Goal: Information Seeking & Learning: Learn about a topic

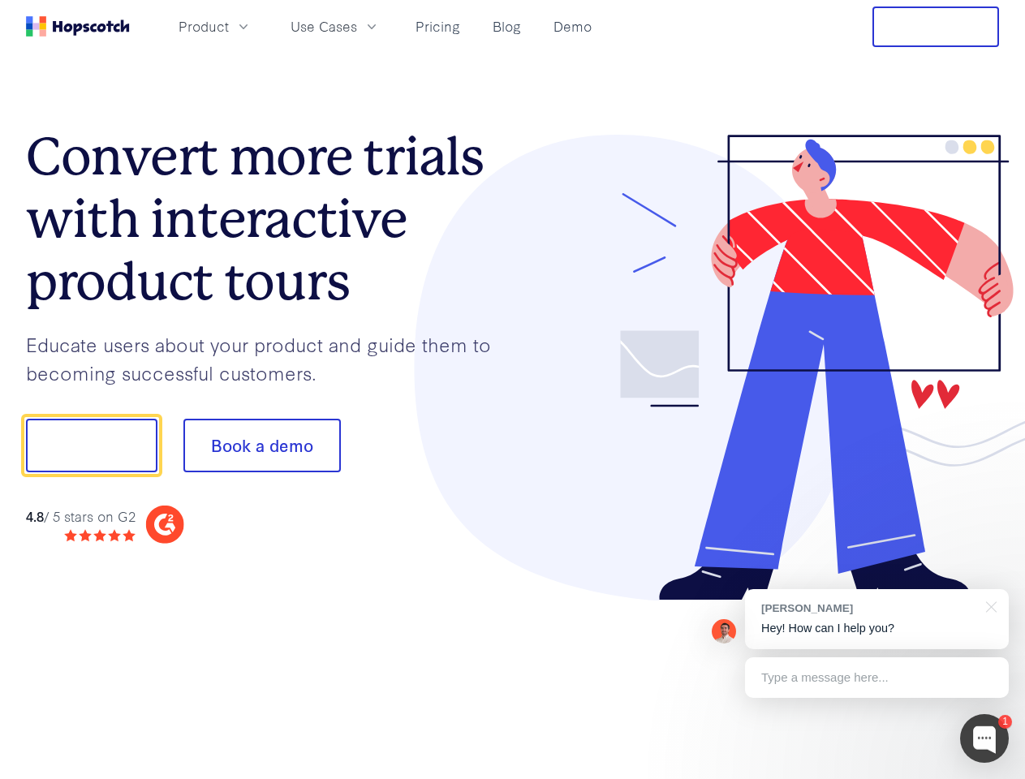
click at [513, 389] on div at bounding box center [756, 368] width 487 height 466
click at [229, 26] on span "Product" at bounding box center [203, 26] width 50 height 20
click at [357, 26] on span "Use Cases" at bounding box center [323, 26] width 67 height 20
click at [935, 27] on button "Free Trial" at bounding box center [935, 26] width 127 height 41
click at [91, 445] on button "Show me!" at bounding box center [91, 446] width 131 height 54
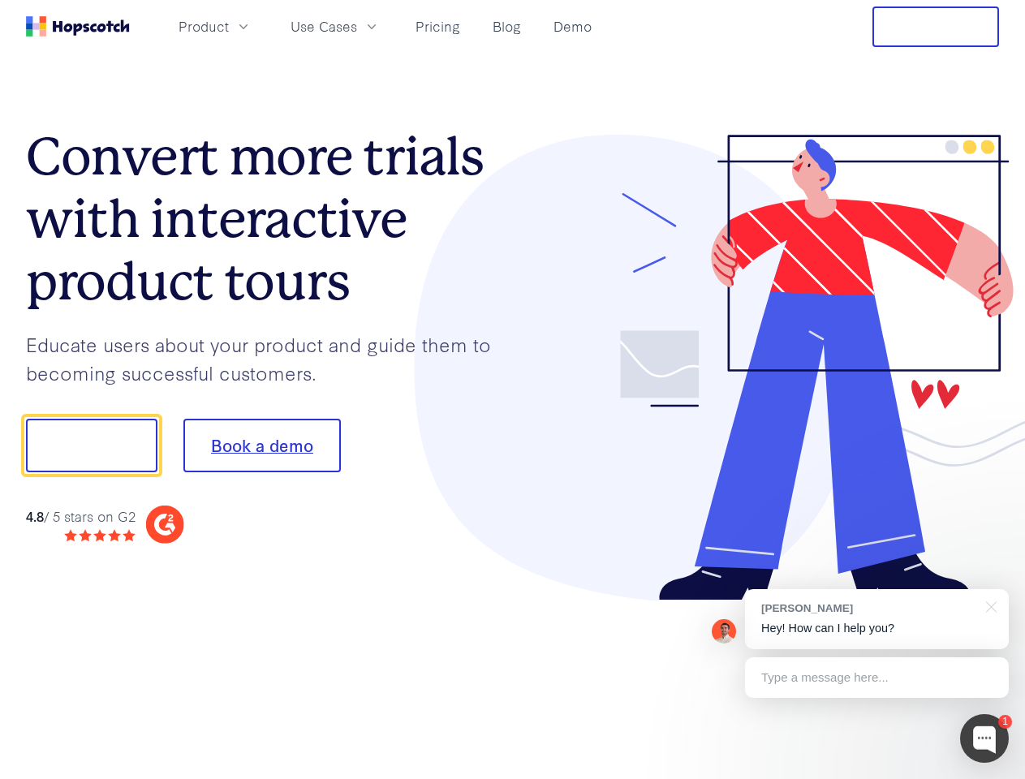
click at [261, 445] on button "Book a demo" at bounding box center [261, 446] width 157 height 54
click at [984, 738] on div at bounding box center [984, 738] width 49 height 49
click at [876, 619] on div "[PERSON_NAME] Hey! How can I help you?" at bounding box center [877, 619] width 264 height 60
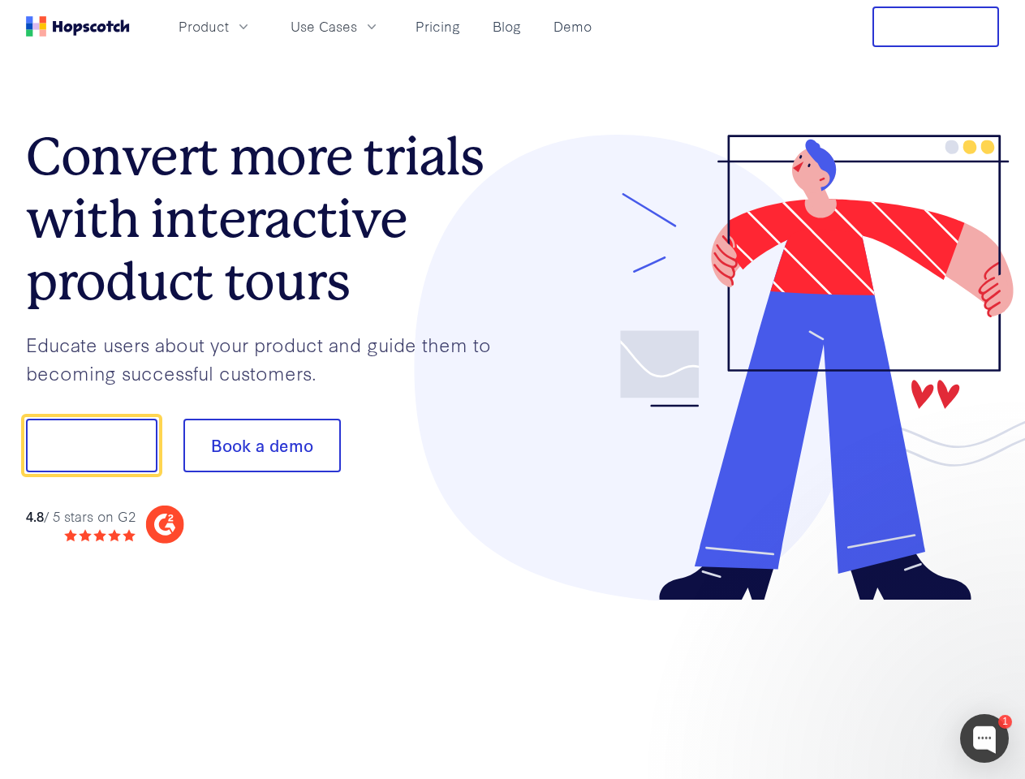
click at [988, 605] on div at bounding box center [856, 552] width 304 height 324
click at [876, 677] on div at bounding box center [856, 552] width 304 height 324
